Goal: Task Accomplishment & Management: Manage account settings

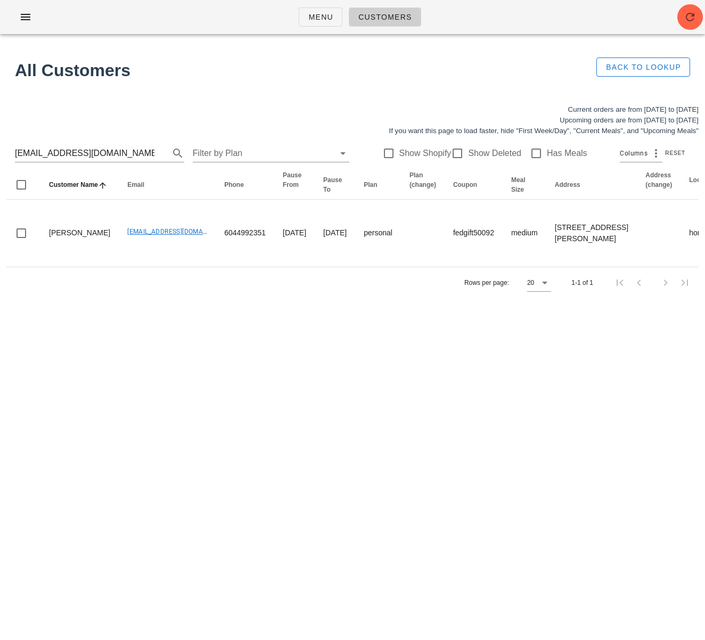
drag, startPoint x: 278, startPoint y: 366, endPoint x: 290, endPoint y: 372, distance: 13.1
click at [278, 366] on div "Menu Customers All Customers Back to Lookup Current orders are from Sunday Aug …" at bounding box center [352, 320] width 705 height 640
click at [478, 438] on div "Menu Customers All Customers Back to Lookup Current orders are from Sunday Aug …" at bounding box center [352, 320] width 705 height 640
drag, startPoint x: 116, startPoint y: 154, endPoint x: -36, endPoint y: 142, distance: 151.7
click at [0, 142] on html "Menu Customers All Customers Back to Lookup Current orders are from Sunday Aug …" at bounding box center [352, 320] width 705 height 640
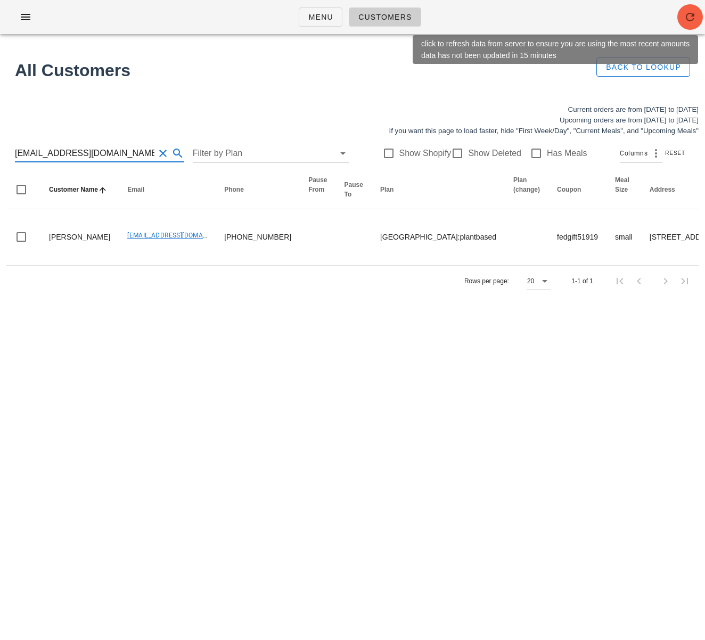
type input "[EMAIL_ADDRESS][DOMAIN_NAME]"
click at [688, 17] on icon "button" at bounding box center [690, 17] width 13 height 13
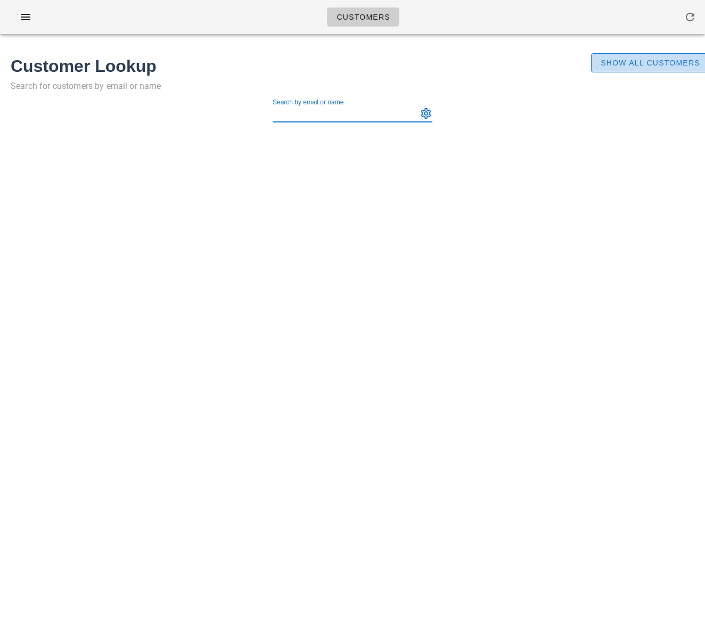
click at [647, 63] on span "Show All Customers" at bounding box center [650, 63] width 100 height 9
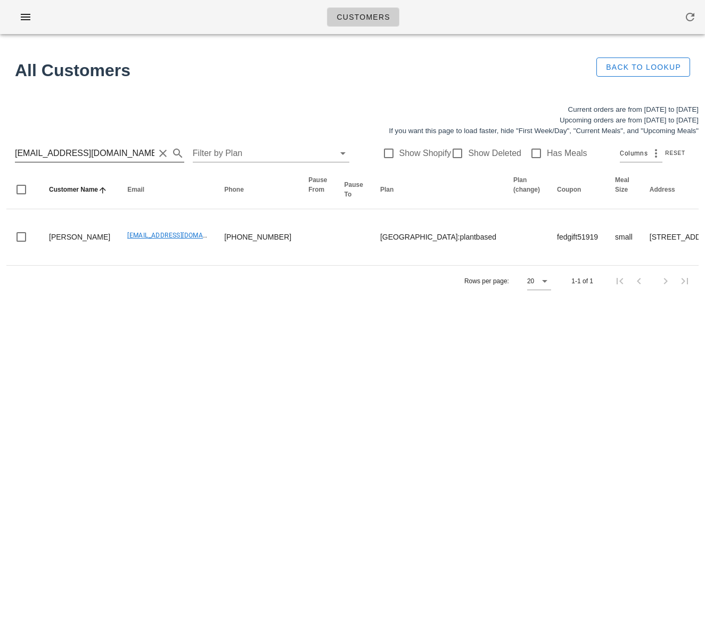
click at [113, 156] on input "[EMAIL_ADDRESS][DOMAIN_NAME]" at bounding box center [84, 153] width 139 height 17
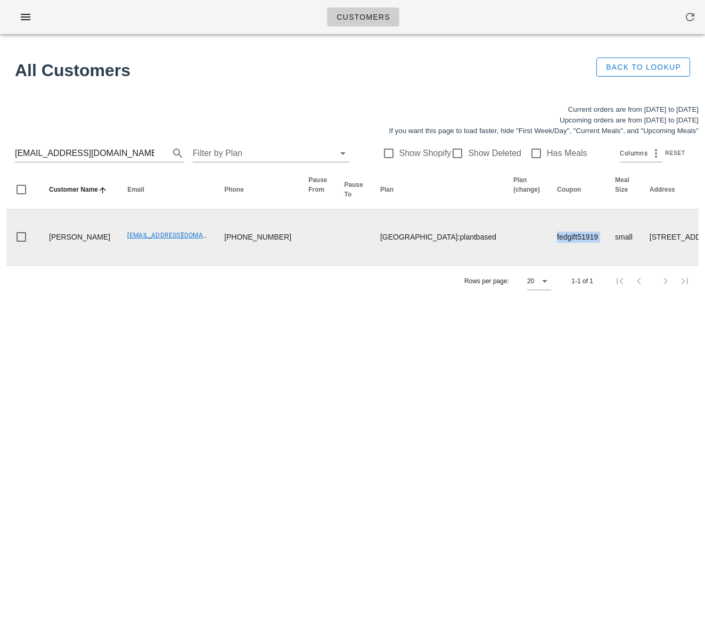
drag, startPoint x: 419, startPoint y: 242, endPoint x: 475, endPoint y: 244, distance: 56.5
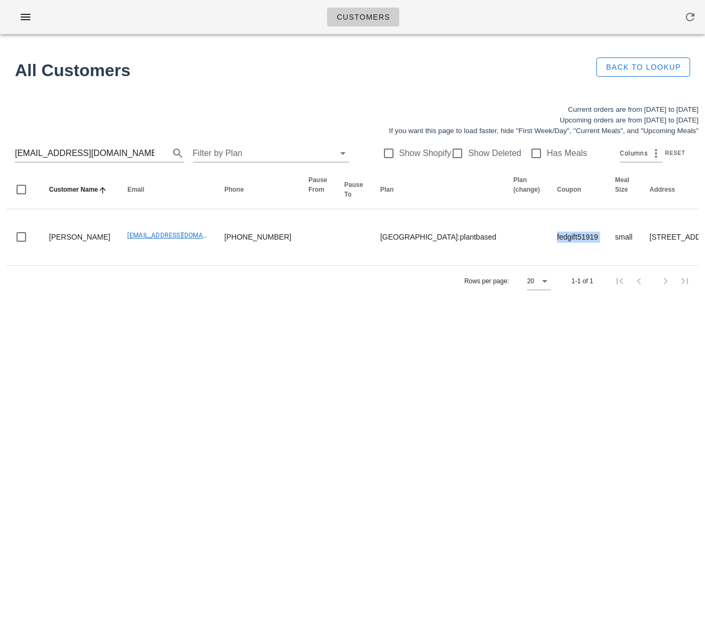
copy td "fedgift51919"
drag, startPoint x: 341, startPoint y: 365, endPoint x: 335, endPoint y: 360, distance: 7.2
click at [341, 364] on div "Customers Found 1 customer All Customers Back to Lookup Current orders are from…" at bounding box center [352, 320] width 705 height 640
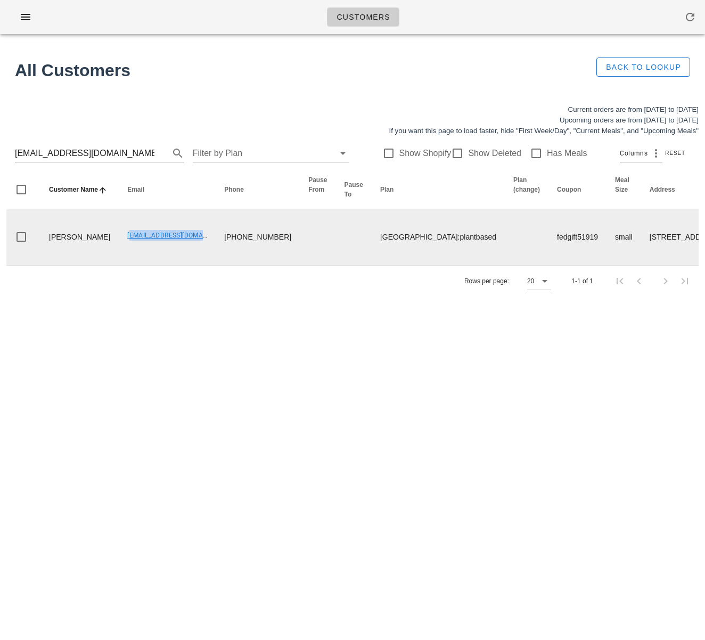
drag, startPoint x: 93, startPoint y: 243, endPoint x: 173, endPoint y: 241, distance: 79.9
click at [173, 241] on td "[EMAIL_ADDRESS][DOMAIN_NAME]" at bounding box center [167, 237] width 97 height 56
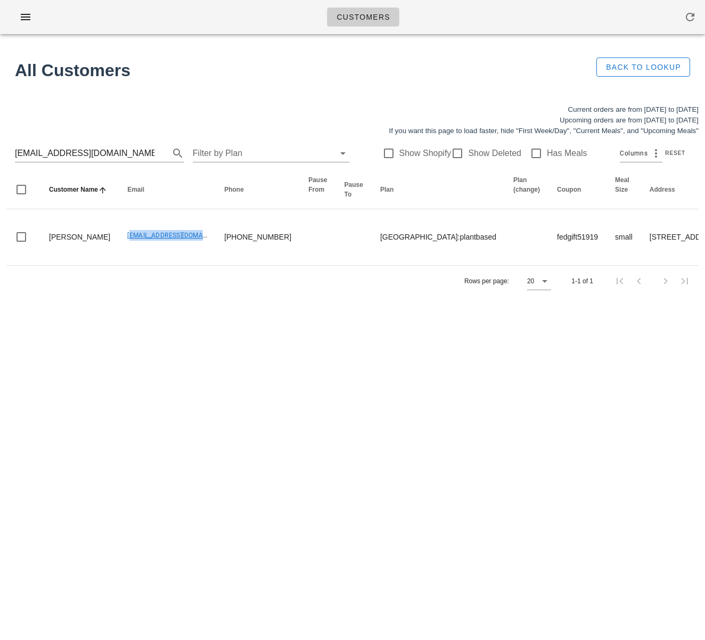
copy link "[EMAIL_ADDRESS][DOMAIN_NAME]"
click at [98, 158] on input "sargamyagnik@gmail.com" at bounding box center [84, 153] width 139 height 17
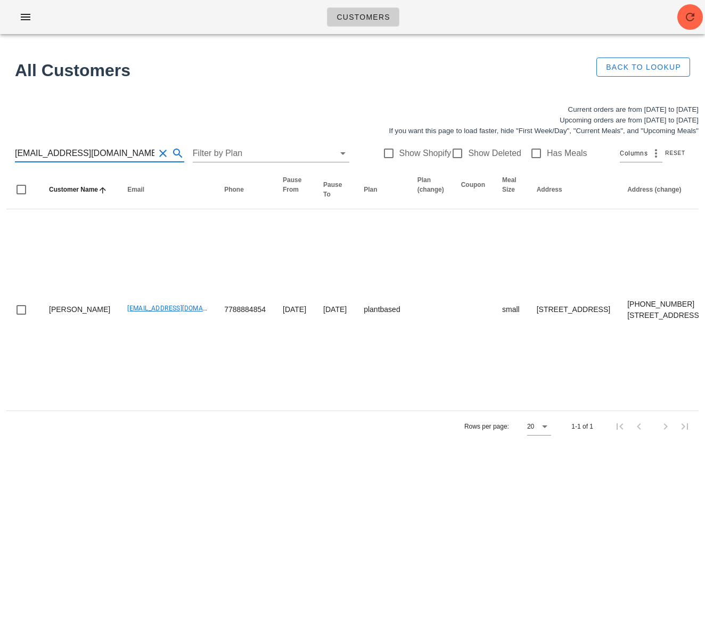
type input "brendaschedel@gmail.com"
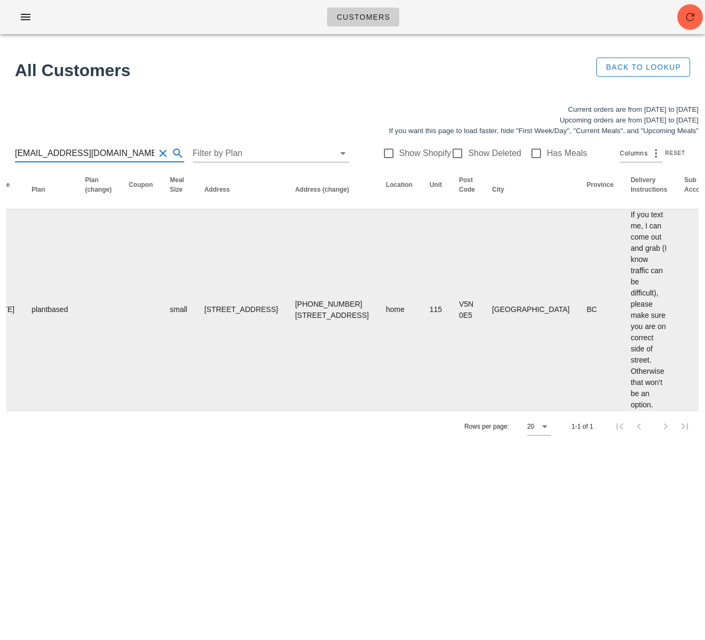
scroll to position [0, 646]
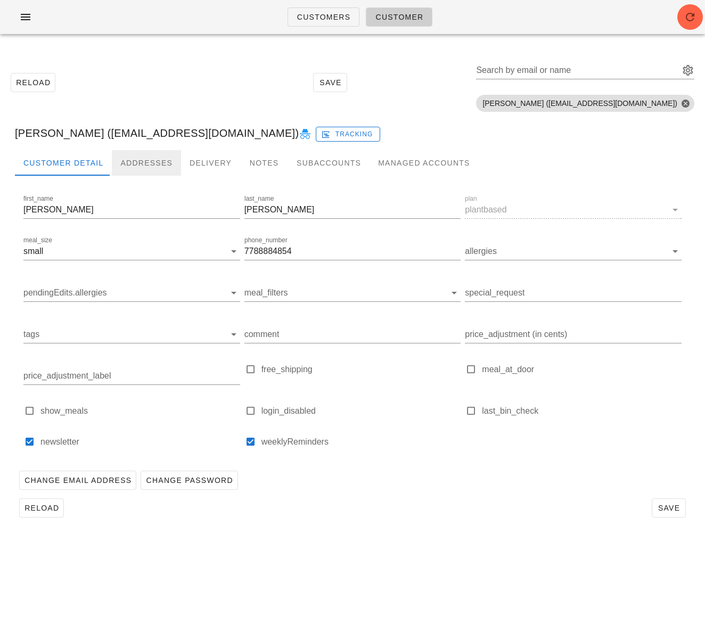
click at [130, 162] on div "Addresses" at bounding box center [146, 163] width 69 height 26
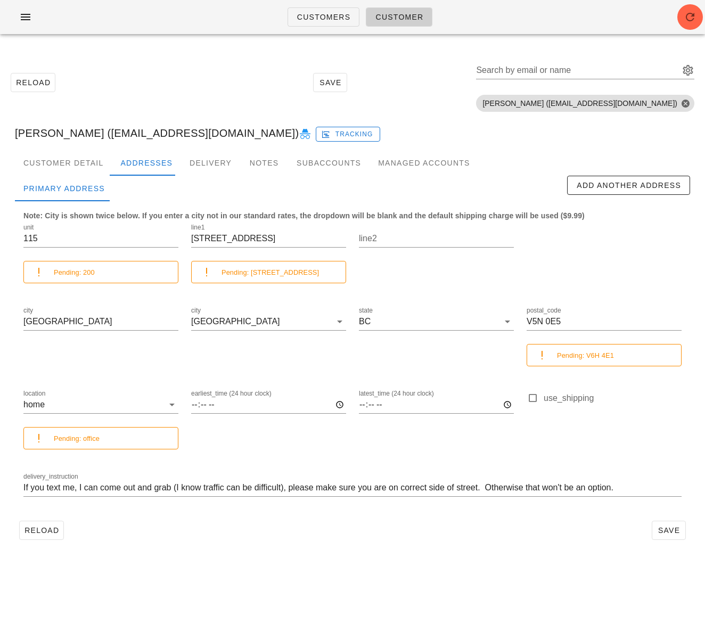
click at [127, 133] on div "Brenda Schedel (brendaschedel@gmail.com) Tracking" at bounding box center [352, 133] width 692 height 34
drag, startPoint x: 97, startPoint y: 134, endPoint x: 229, endPoint y: 134, distance: 132.0
click at [229, 134] on div "Brenda Schedel (brendaschedel@gmail.com) Tracking" at bounding box center [352, 133] width 692 height 34
copy div "brendaschedel@gmail.com"
click at [303, 16] on span "Customers" at bounding box center [324, 17] width 54 height 9
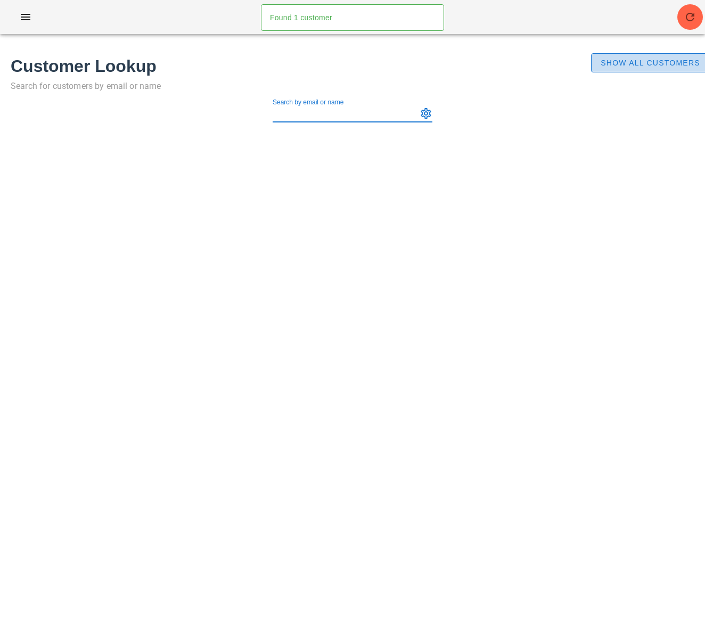
click at [625, 66] on span "Show All Customers" at bounding box center [650, 63] width 100 height 9
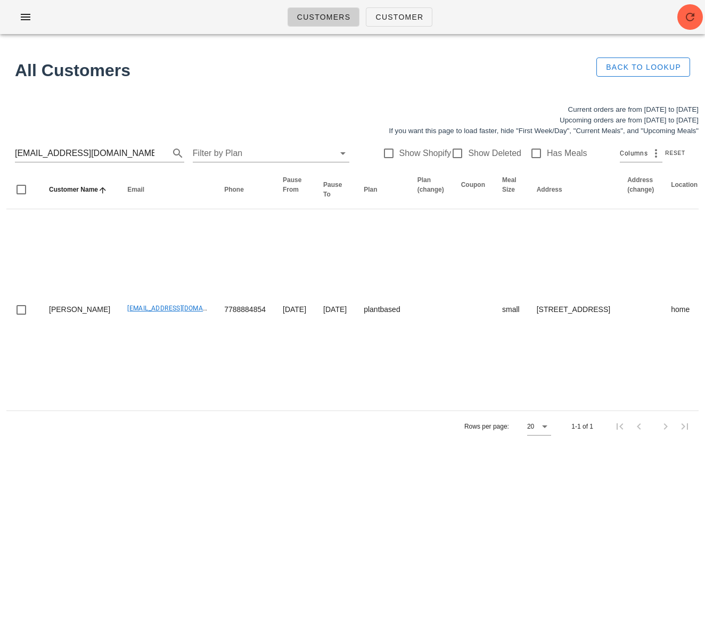
drag, startPoint x: 145, startPoint y: 157, endPoint x: 10, endPoint y: 147, distance: 136.1
click at [10, 147] on div "brendaschedel@gmail.com Filter by Plan Show Shopify Show Deleted Has Meals Colu…" at bounding box center [352, 153] width 692 height 34
drag, startPoint x: 123, startPoint y: 151, endPoint x: 12, endPoint y: 148, distance: 110.8
click at [12, 148] on div "brendaschedel@gmail.com Filter by Plan Show Shopify Show Deleted Has Meals Colu…" at bounding box center [352, 153] width 692 height 34
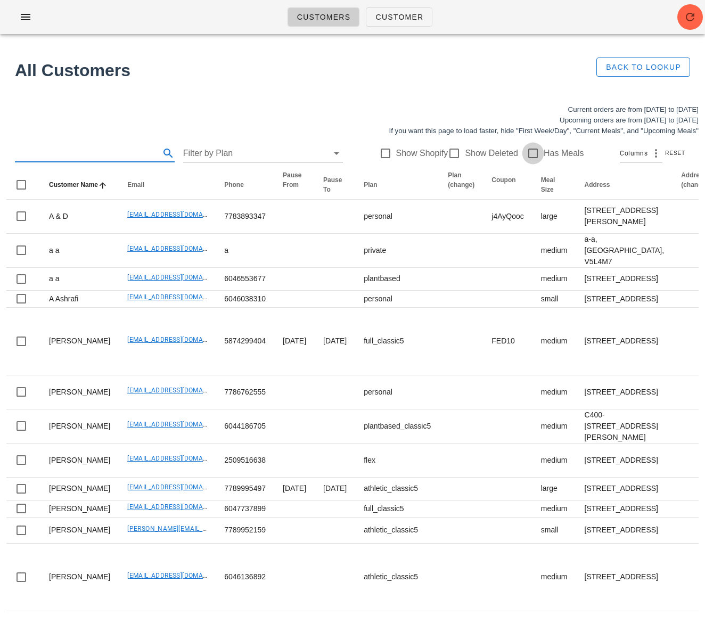
click at [526, 154] on div at bounding box center [533, 153] width 18 height 18
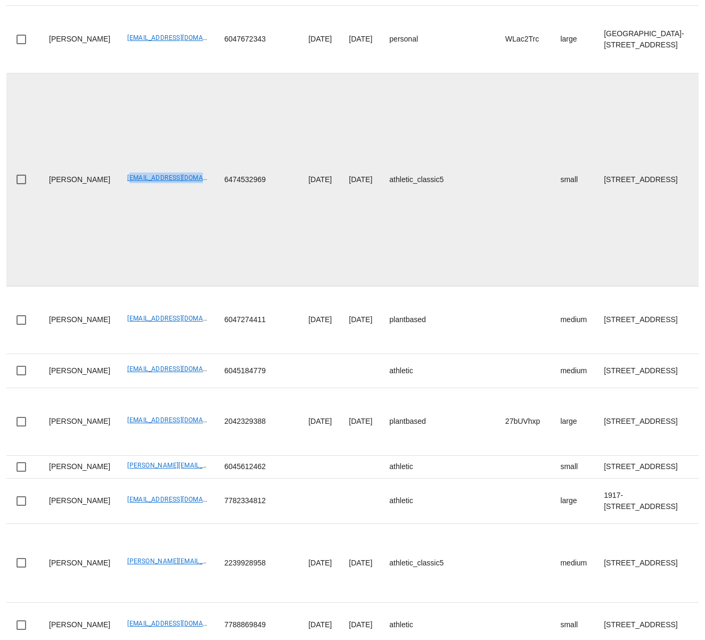
drag, startPoint x: 101, startPoint y: 390, endPoint x: 190, endPoint y: 388, distance: 88.4
click at [190, 286] on td "abdul.aljebouri@icloud.com" at bounding box center [167, 179] width 97 height 213
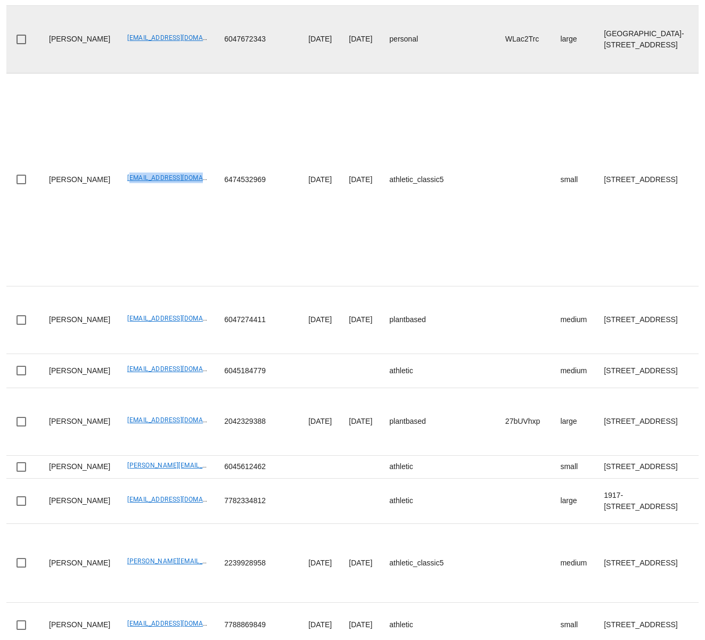
copy link "abdul.aljebouri@icloud.com"
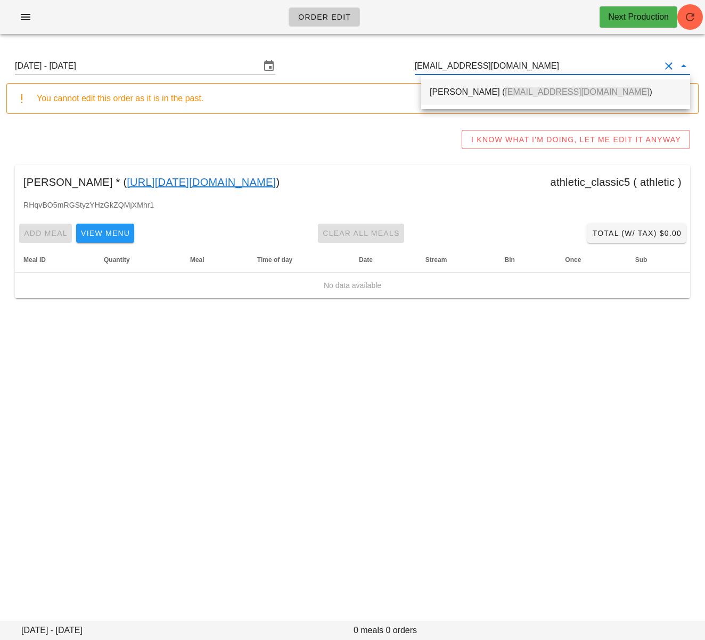
click at [481, 92] on div "Sargam Yagnik ( sargamyagnik@gmail.com )" at bounding box center [556, 92] width 252 height 10
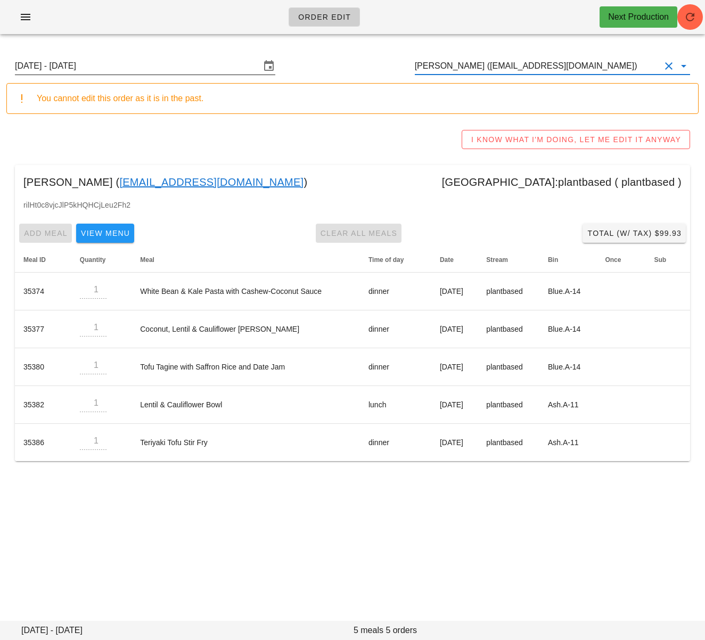
type input "[PERSON_NAME] ([EMAIL_ADDRESS][DOMAIN_NAME])"
click at [202, 64] on input "[DATE] - [DATE]" at bounding box center [137, 66] width 245 height 17
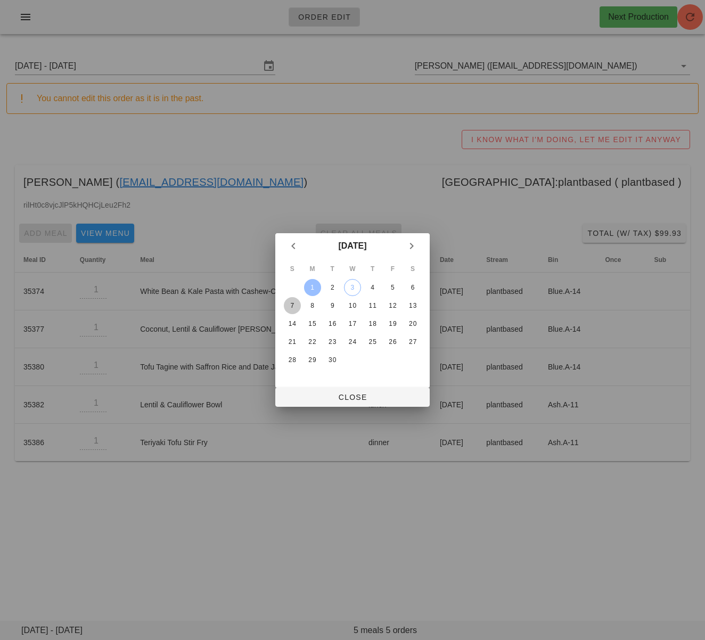
click at [289, 306] on div "7" at bounding box center [292, 305] width 17 height 7
click at [294, 248] on icon "Previous month" at bounding box center [293, 246] width 13 height 13
drag, startPoint x: 291, startPoint y: 358, endPoint x: 313, endPoint y: 387, distance: 36.4
click at [288, 359] on div "24" at bounding box center [292, 359] width 17 height 7
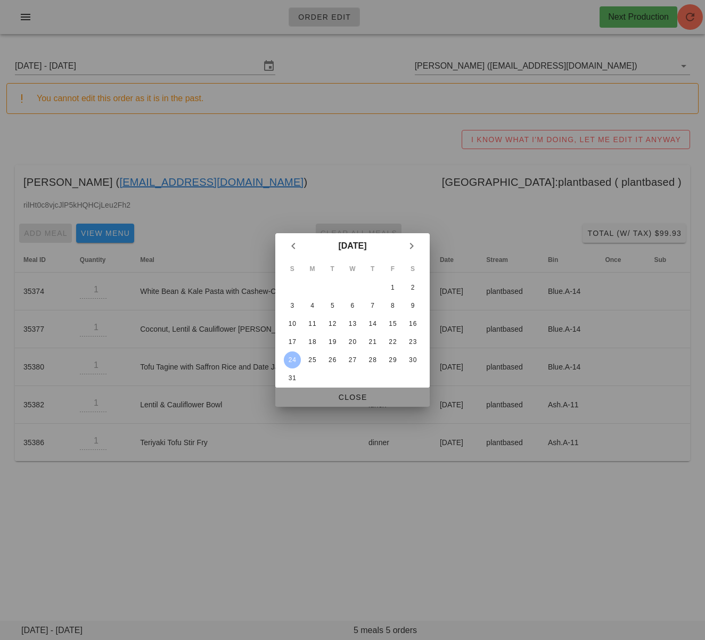
click at [332, 396] on span "Close" at bounding box center [352, 397] width 137 height 9
type input "[DATE] - [DATE]"
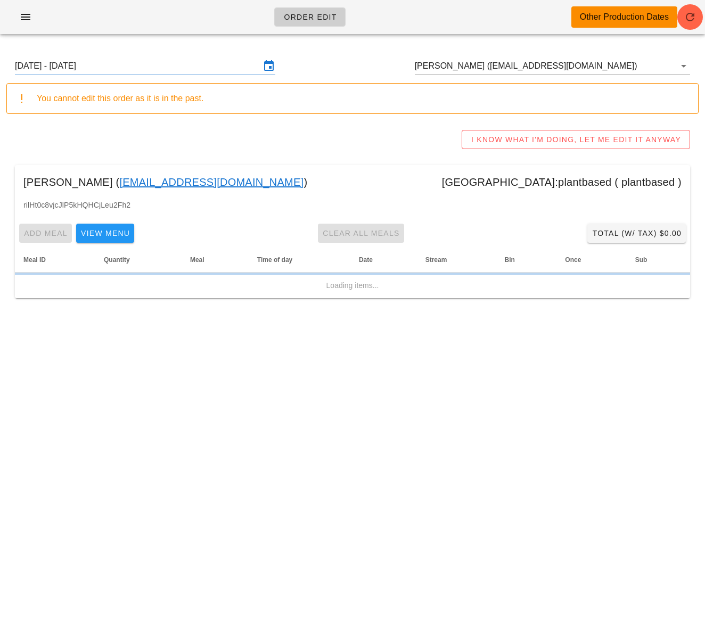
click at [197, 68] on input "[DATE] - [DATE]" at bounding box center [137, 66] width 245 height 17
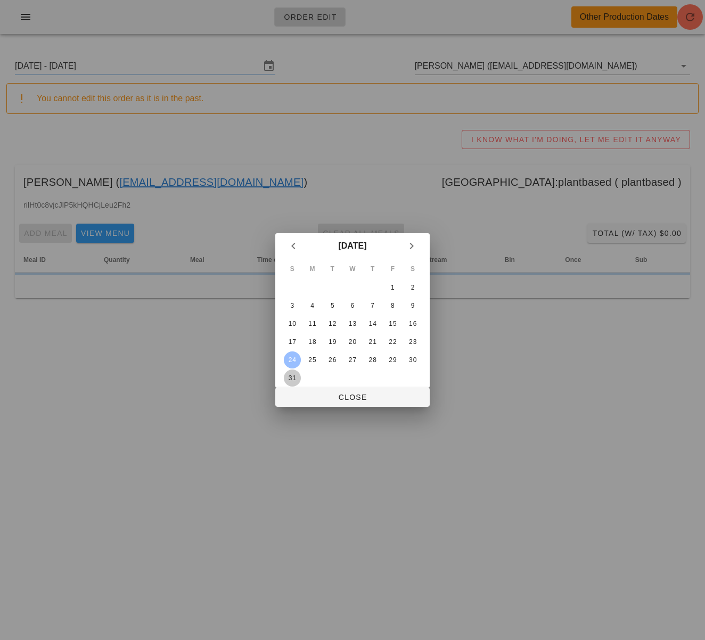
click at [289, 378] on div "31" at bounding box center [292, 377] width 17 height 7
click at [290, 356] on div "24" at bounding box center [292, 359] width 17 height 7
click at [303, 386] on td at bounding box center [312, 378] width 19 height 17
click at [302, 393] on span "Close" at bounding box center [352, 397] width 137 height 9
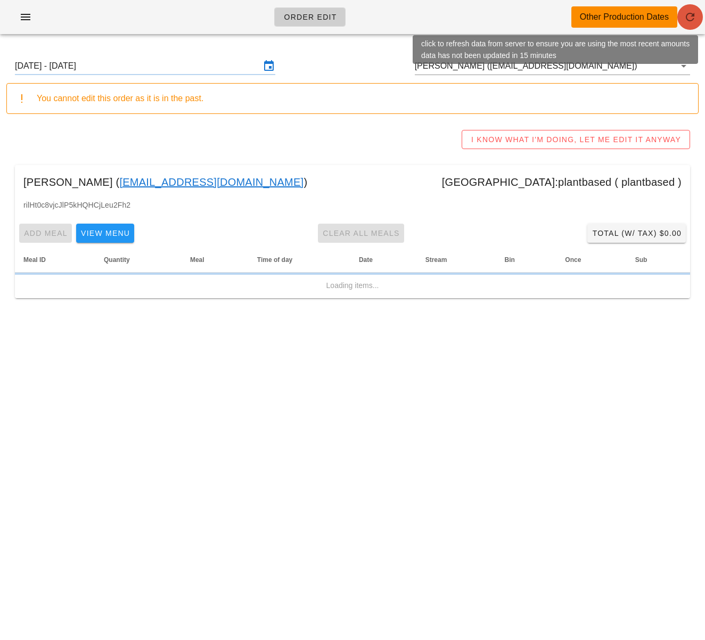
click at [686, 19] on icon "button" at bounding box center [690, 17] width 13 height 13
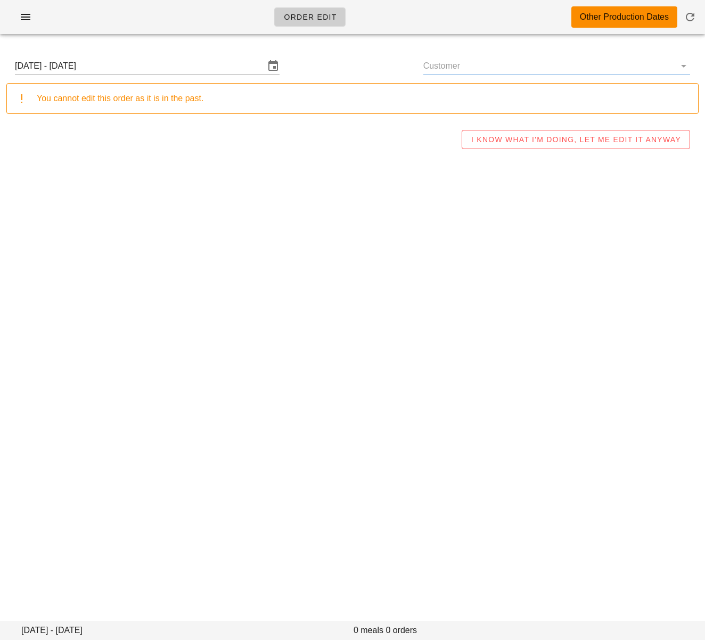
type input "[PERSON_NAME] ([EMAIL_ADDRESS][DOMAIN_NAME])"
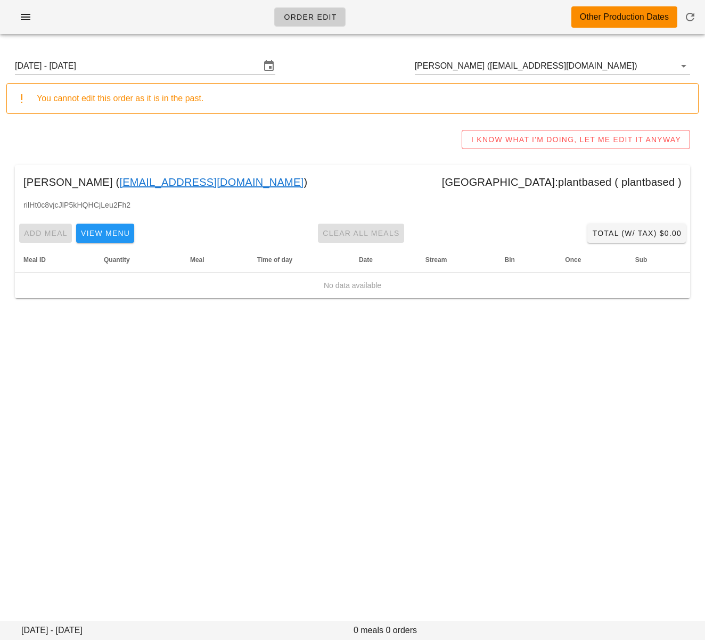
click at [161, 59] on input "[DATE] - [DATE]" at bounding box center [137, 66] width 245 height 17
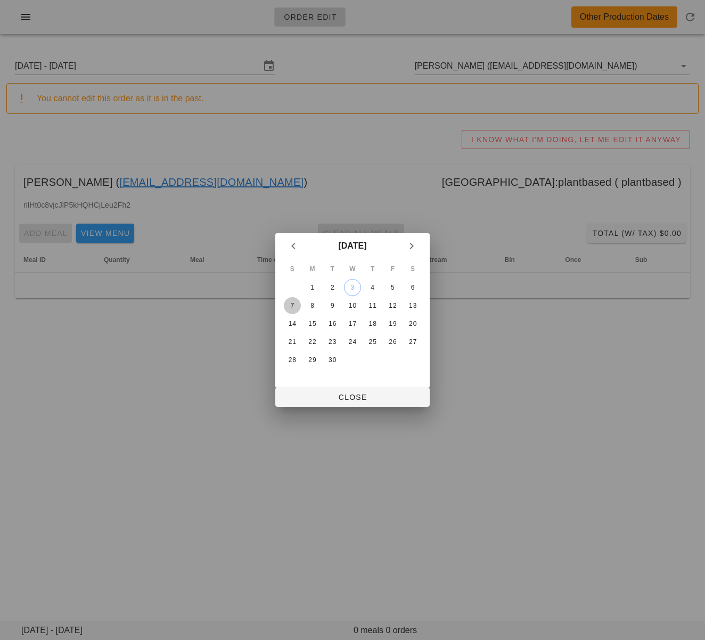
drag, startPoint x: 292, startPoint y: 303, endPoint x: 335, endPoint y: 385, distance: 91.9
click at [293, 303] on div "7" at bounding box center [292, 305] width 17 height 7
click at [335, 396] on span "Close" at bounding box center [352, 397] width 137 height 9
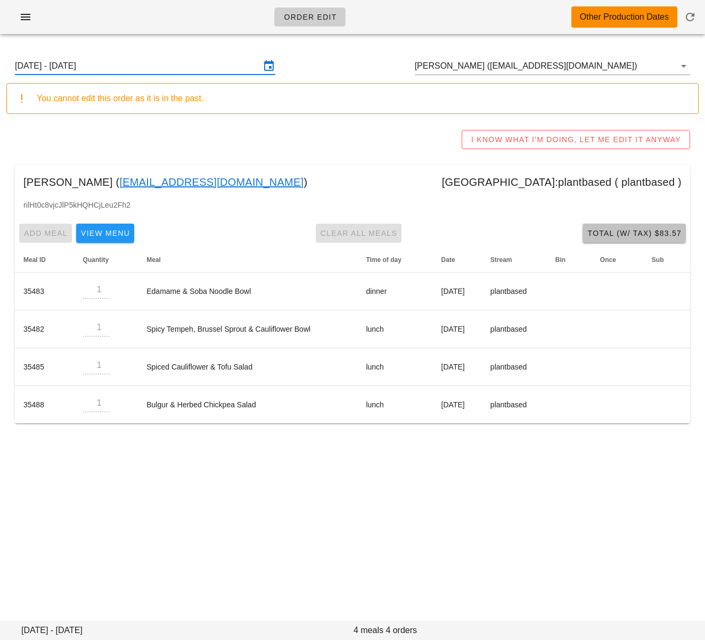
click at [610, 235] on span "Total (w/ Tax) $83.57" at bounding box center [634, 233] width 95 height 9
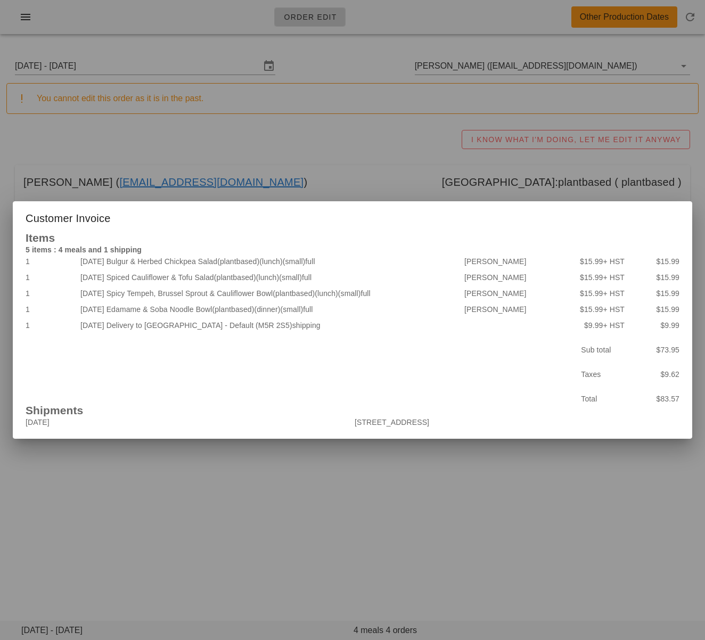
click at [381, 538] on div at bounding box center [352, 320] width 705 height 640
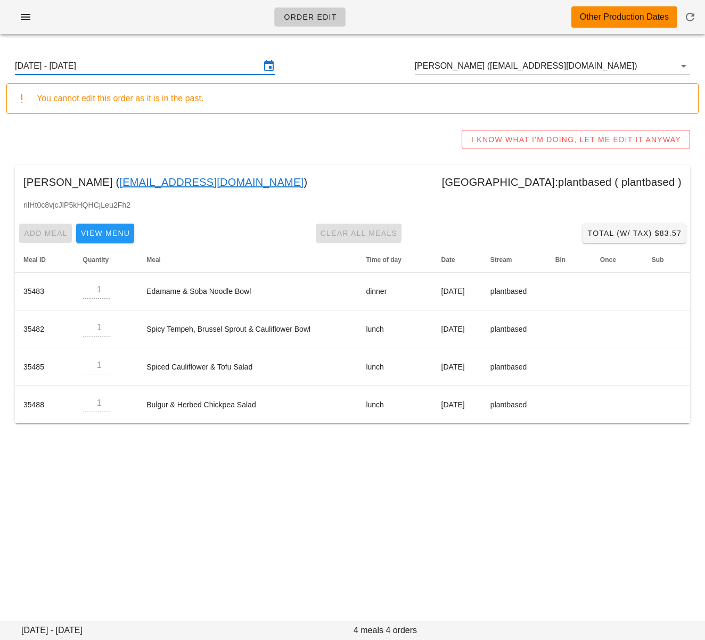
click at [198, 65] on input "[DATE] - [DATE]" at bounding box center [137, 66] width 245 height 17
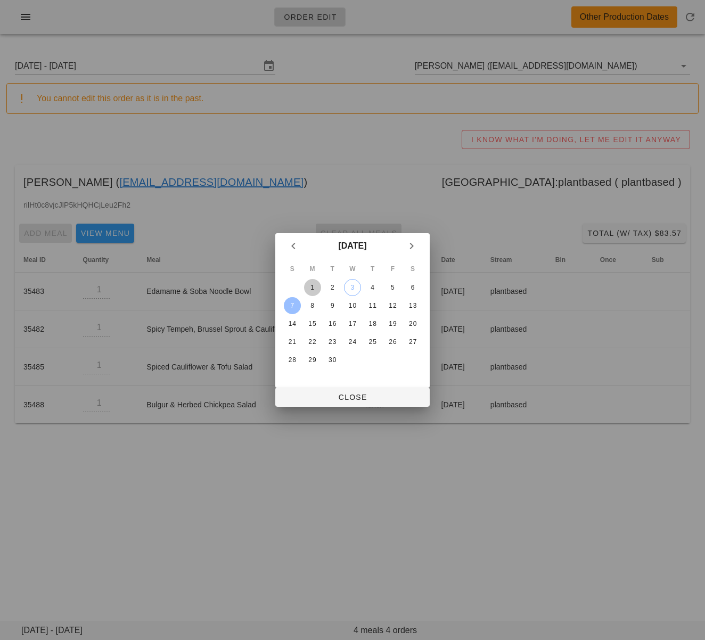
click at [309, 280] on button "1" at bounding box center [312, 287] width 17 height 17
click at [328, 393] on span "Close" at bounding box center [352, 397] width 137 height 9
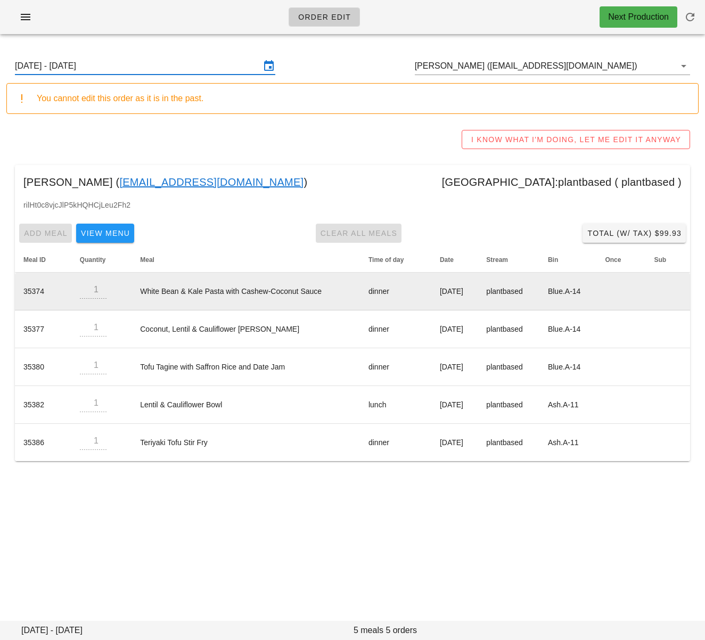
click at [122, 68] on input "[DATE] - [DATE]" at bounding box center [137, 66] width 245 height 17
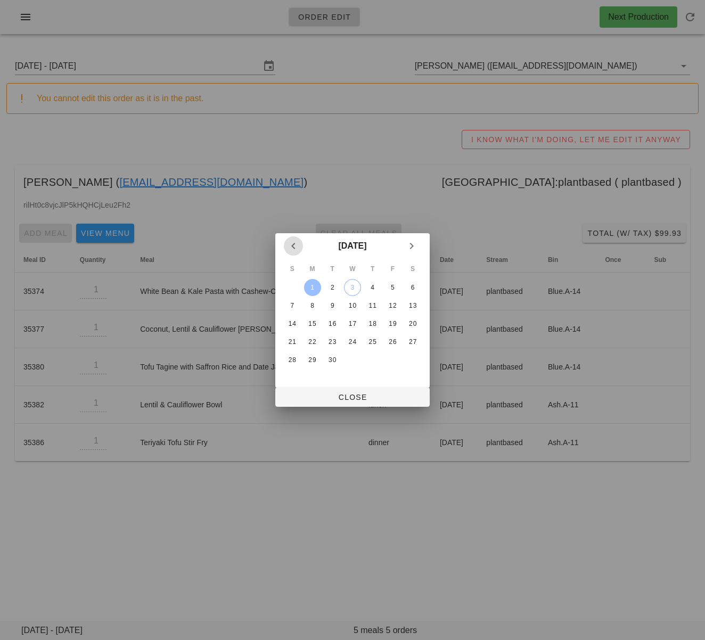
click at [294, 242] on icon "Previous month" at bounding box center [293, 246] width 13 height 13
click at [293, 374] on div "31" at bounding box center [292, 377] width 17 height 7
click at [294, 359] on div "24" at bounding box center [292, 359] width 17 height 7
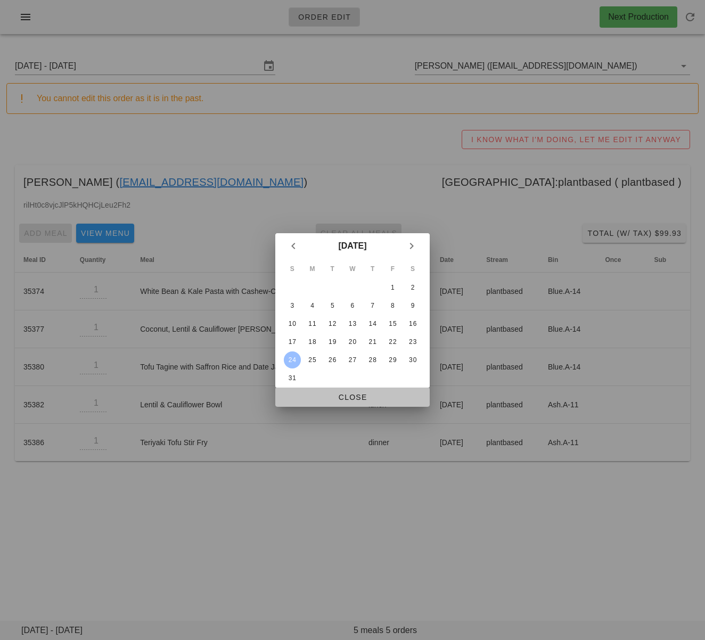
click at [309, 401] on span "Close" at bounding box center [352, 397] width 137 height 9
type input "[DATE] - [DATE]"
